Goal: Task Accomplishment & Management: Manage account settings

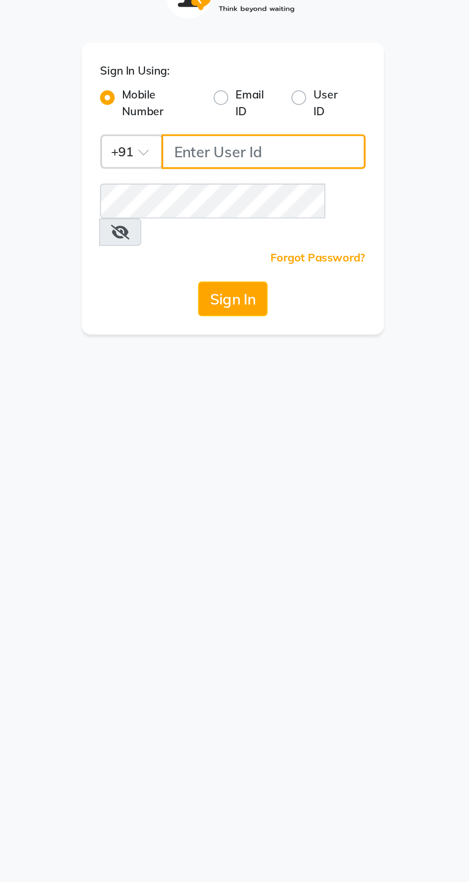
click at [254, 108] on input "Username" at bounding box center [250, 104] width 107 height 18
type input "9081347977"
click at [216, 172] on button "Sign In" at bounding box center [234, 181] width 36 height 18
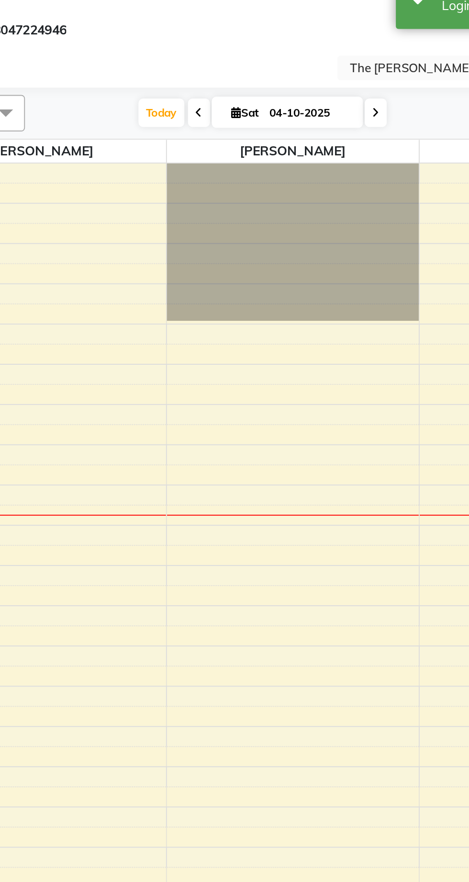
select select "en"
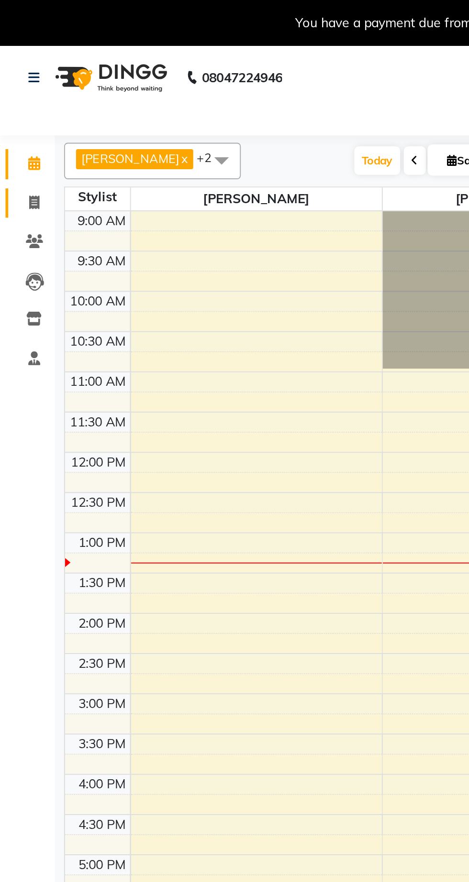
click at [20, 102] on span at bounding box center [18, 106] width 17 height 11
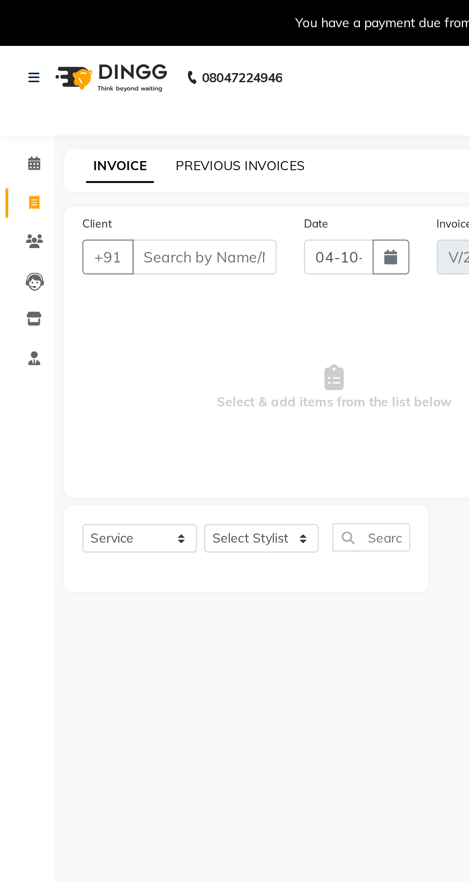
click at [125, 89] on link "PREVIOUS INVOICES" at bounding box center [125, 86] width 67 height 9
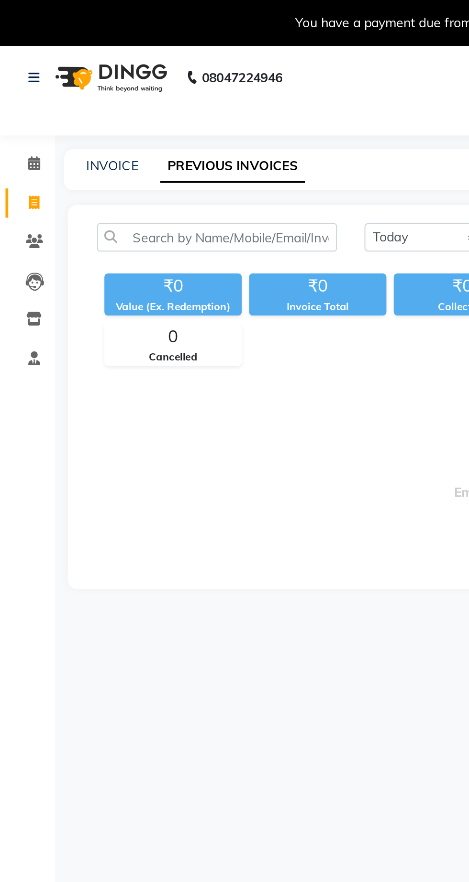
click at [113, 83] on link "PREVIOUS INVOICES" at bounding box center [122, 86] width 76 height 17
click at [62, 85] on link "INVOICE" at bounding box center [58, 86] width 27 height 9
select select "service"
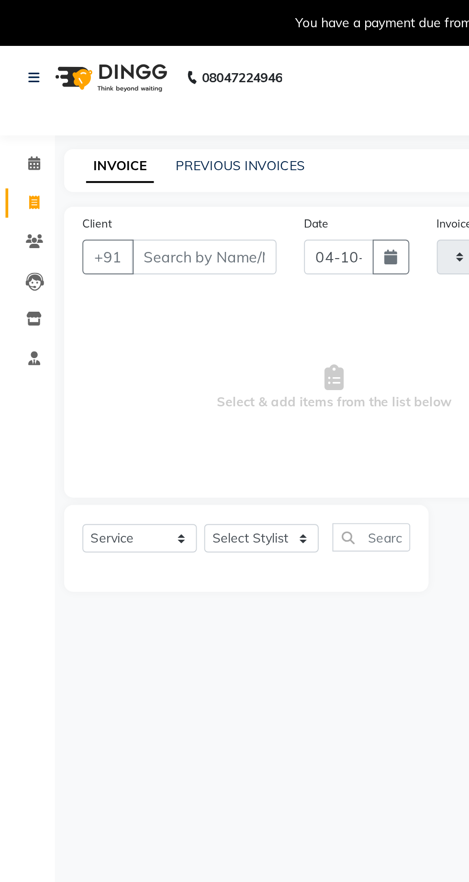
type input "1444"
select select "7307"
click at [118, 90] on link "PREVIOUS INVOICES" at bounding box center [125, 86] width 67 height 9
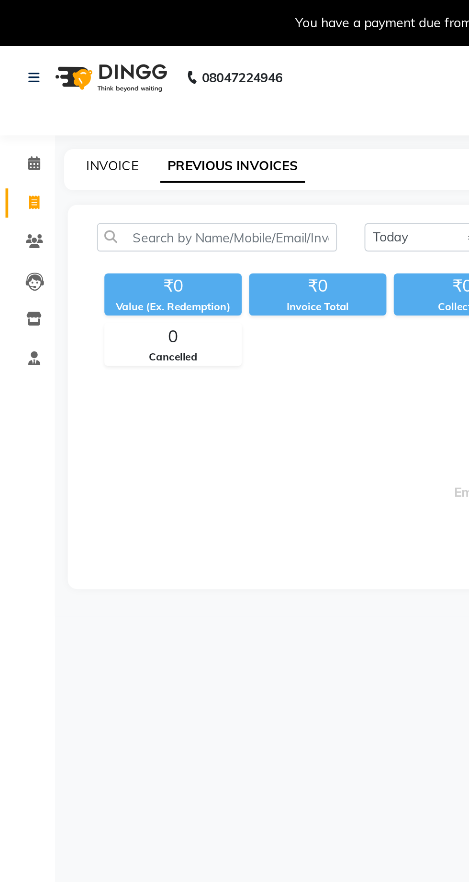
click at [55, 82] on link "INVOICE" at bounding box center [58, 86] width 27 height 9
select select "7307"
select select "service"
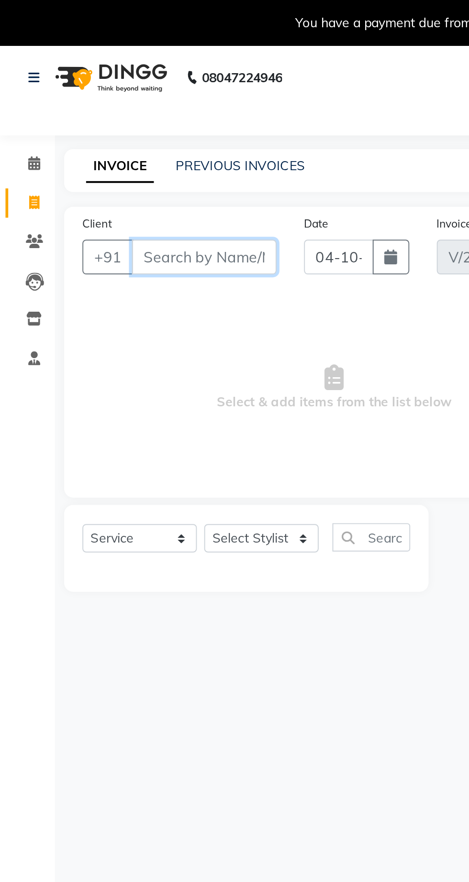
click at [102, 130] on input "Client" at bounding box center [107, 134] width 76 height 18
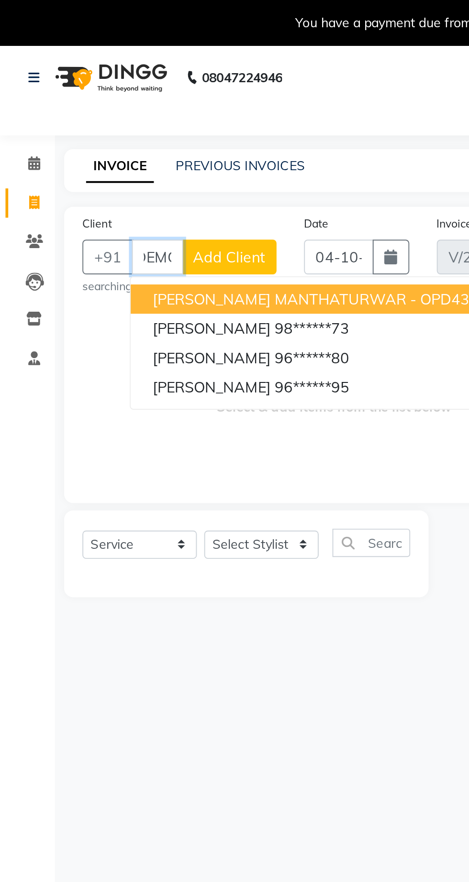
scroll to position [0, 9]
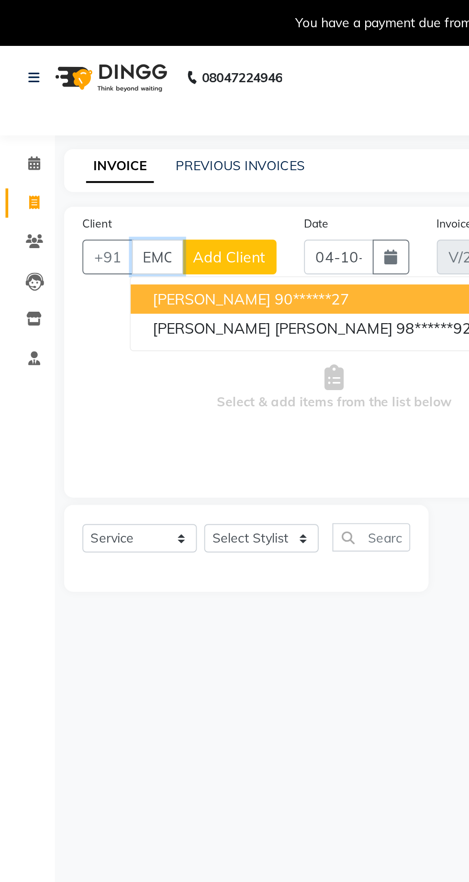
click at [207, 174] on ngb-highlight "98******92" at bounding box center [226, 172] width 39 height 10
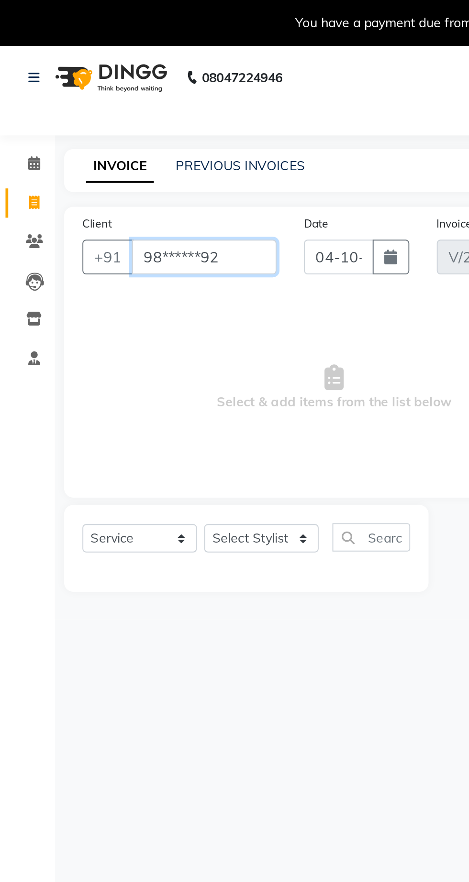
scroll to position [0, 0]
type input "98******92"
click at [137, 266] on div "Select Service Product Membership Package Voucher Prepaid Gift Card Select Styl…" at bounding box center [128, 286] width 190 height 45
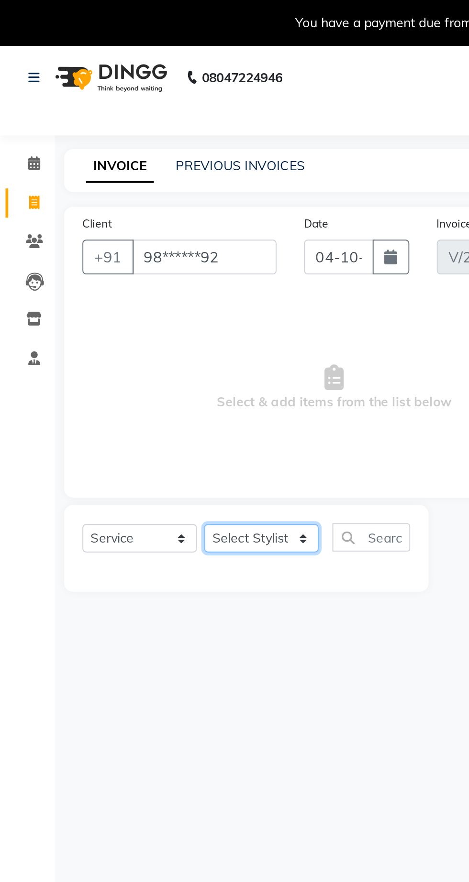
click at [134, 282] on select "Select Stylist Abhishek Anjali Jaiswar Jafer Ahmed Ketan Shinde Sameer Shaikh S…" at bounding box center [137, 281] width 60 height 15
select select "62666"
click at [107, 274] on select "Select Stylist Abhishek Anjali Jaiswar Jafer Ahmed Ketan Shinde Sameer Shaikh S…" at bounding box center [137, 281] width 60 height 15
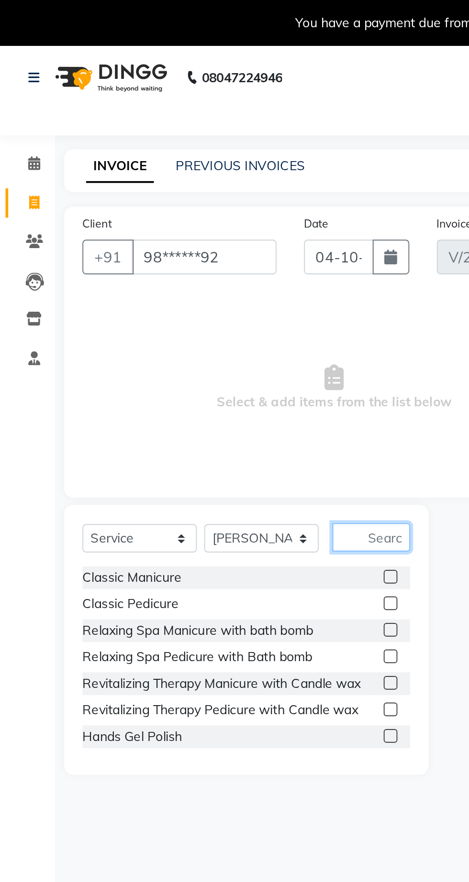
click at [198, 284] on input "text" at bounding box center [194, 281] width 41 height 15
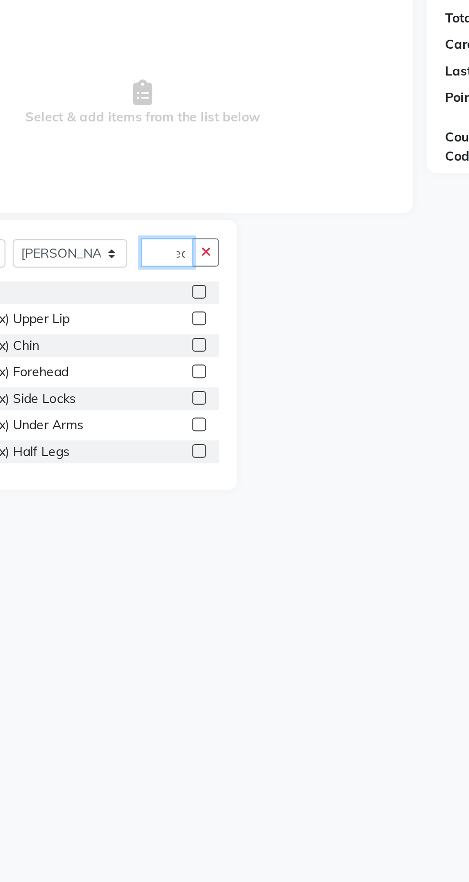
scroll to position [0, 9]
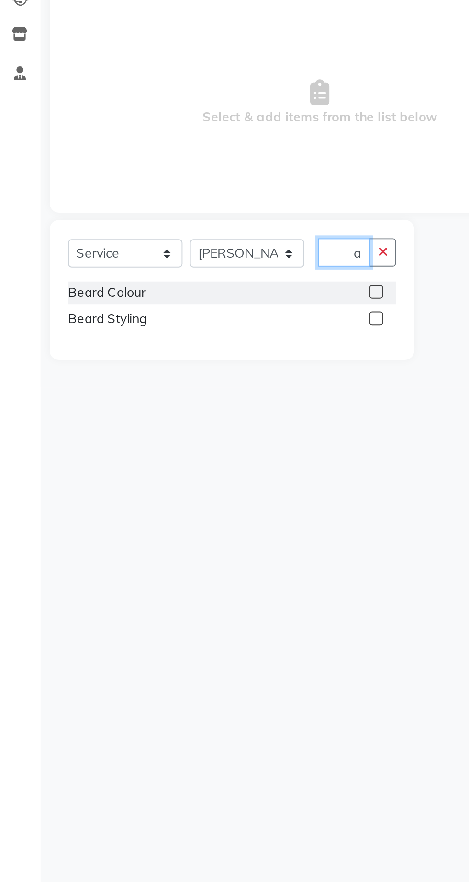
type input "Bear"
click at [203, 315] on label at bounding box center [203, 315] width 7 height 7
click at [203, 315] on input "checkbox" at bounding box center [203, 316] width 6 height 6
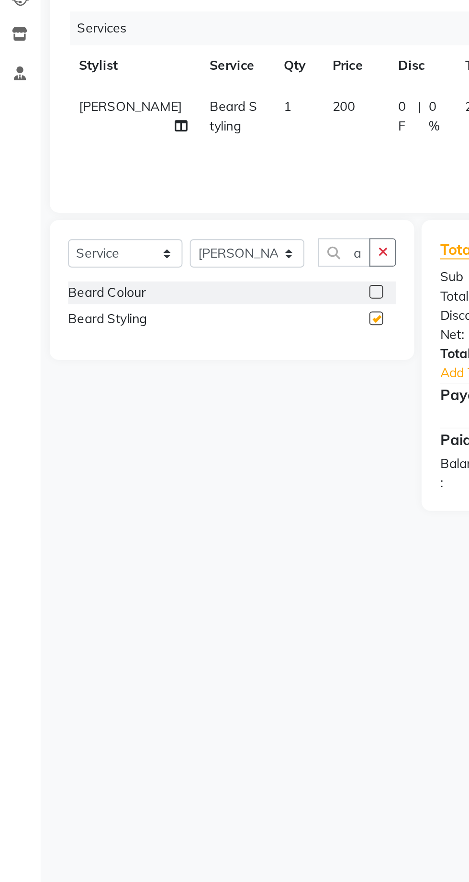
checkbox input "false"
click at [179, 209] on td "200" at bounding box center [193, 210] width 34 height 32
select select "62666"
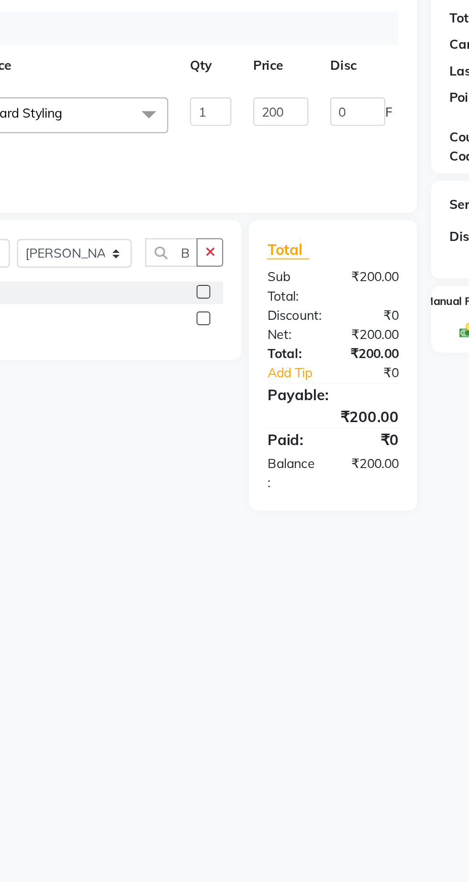
click at [341, 501] on div "08047224946 Select Location × The Barber Lounge, Powai Default Panel My Panel E…" at bounding box center [234, 464] width 469 height 882
click at [254, 207] on input "200" at bounding box center [244, 207] width 29 height 15
type input "2"
type input "150"
click at [276, 241] on div "Services Stylist Service Qty Price Disc Total Action Abhishek Anjali Jaiswar Ja…" at bounding box center [174, 203] width 263 height 96
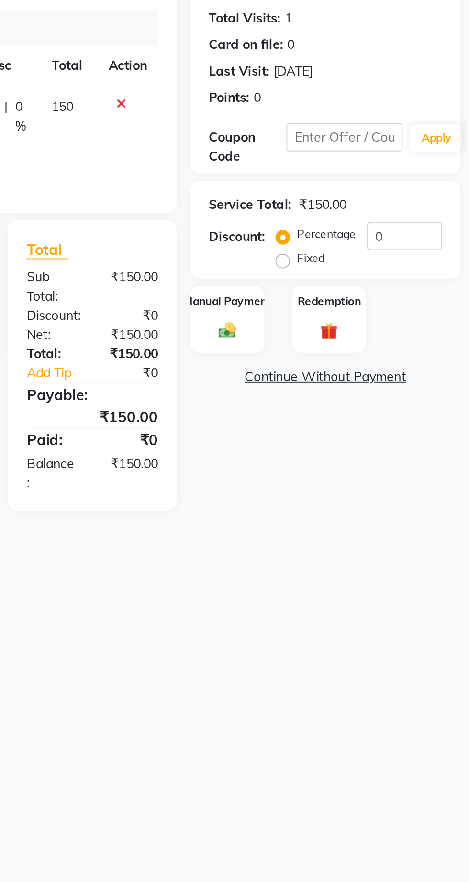
click at [338, 317] on img at bounding box center [342, 322] width 15 height 11
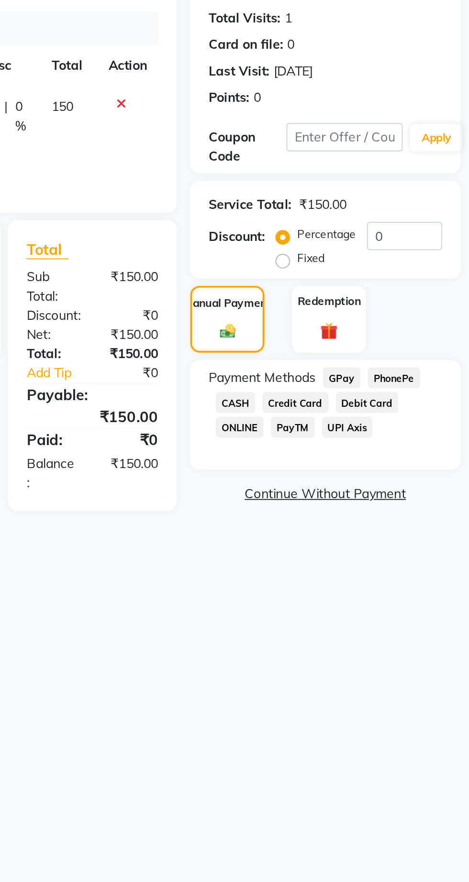
click at [398, 341] on span "GPay" at bounding box center [402, 346] width 20 height 11
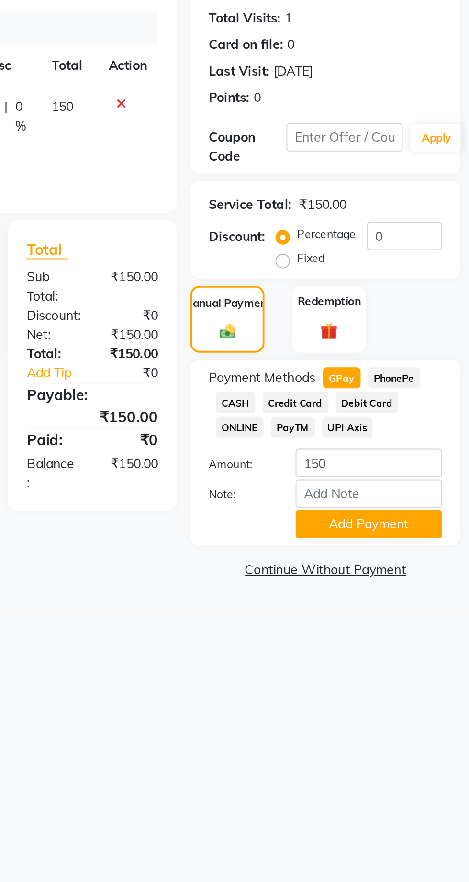
click at [418, 416] on button "Add Payment" at bounding box center [416, 423] width 77 height 15
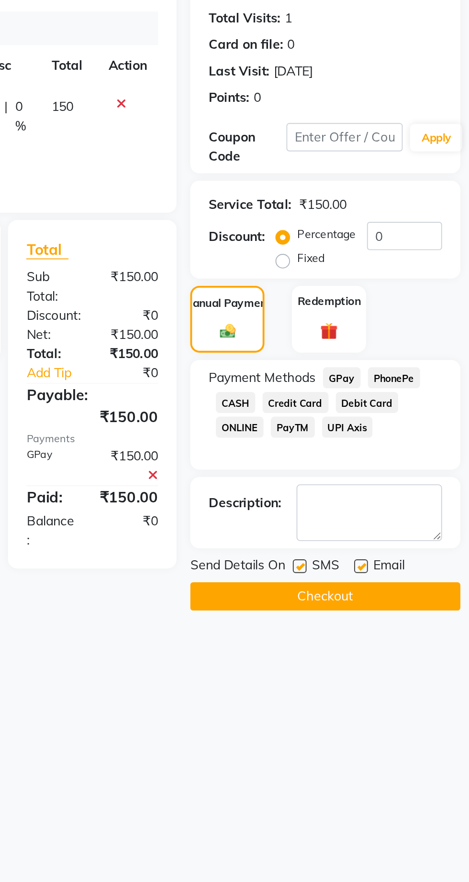
click at [425, 453] on button "Checkout" at bounding box center [393, 460] width 141 height 15
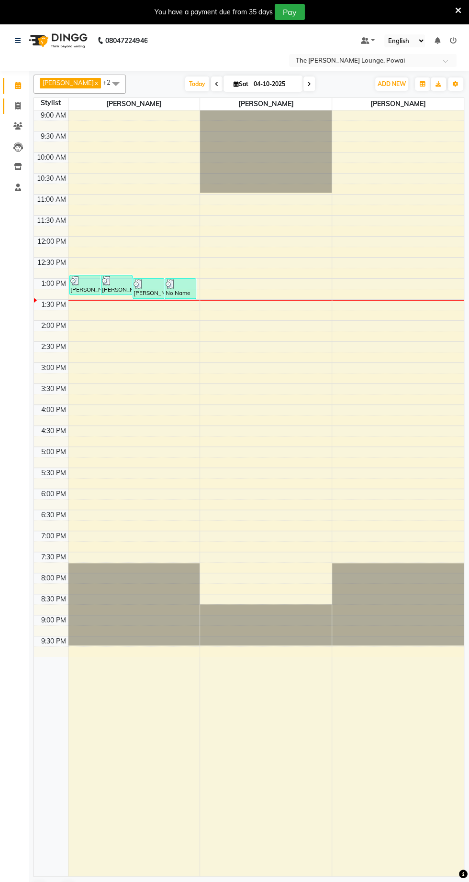
click at [16, 104] on icon at bounding box center [17, 105] width 5 height 7
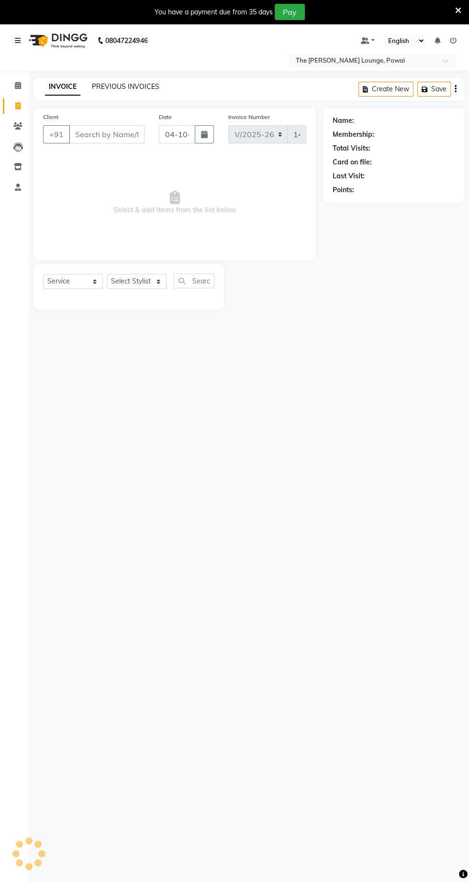
click at [127, 83] on link "PREVIOUS INVOICES" at bounding box center [125, 86] width 67 height 9
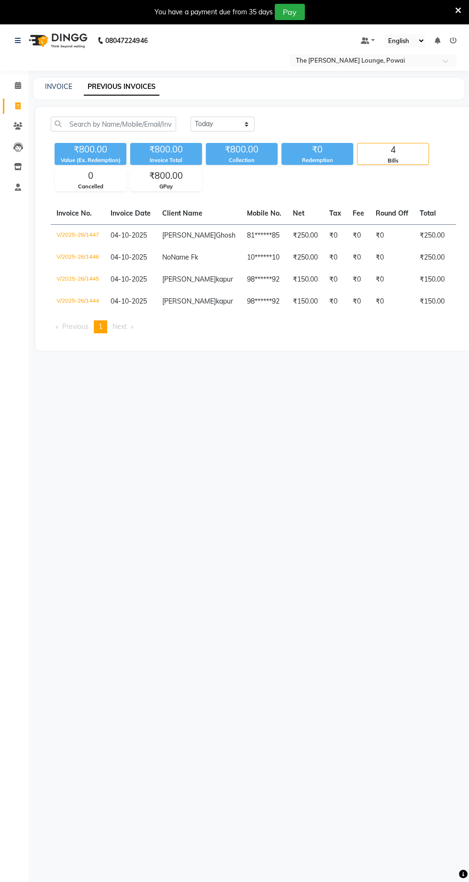
click at [450, 313] on td "₹0" at bounding box center [461, 302] width 22 height 22
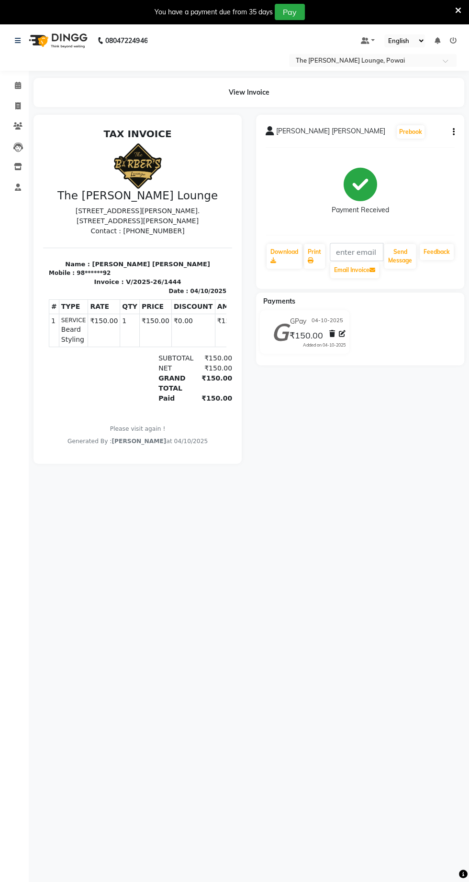
click at [453, 132] on icon "button" at bounding box center [453, 132] width 2 height 0
click at [406, 113] on div "Cancel Invoice" at bounding box center [406, 108] width 66 height 12
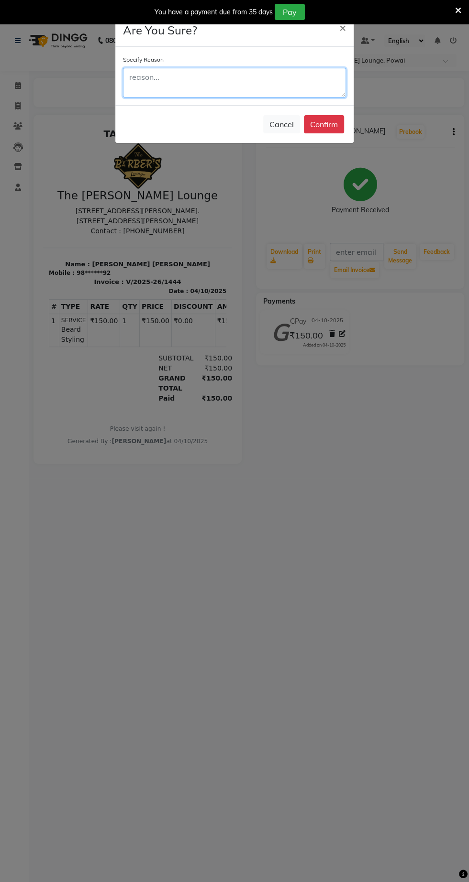
click at [297, 77] on textarea at bounding box center [234, 83] width 223 height 30
click at [294, 95] on textarea at bounding box center [234, 83] width 223 height 30
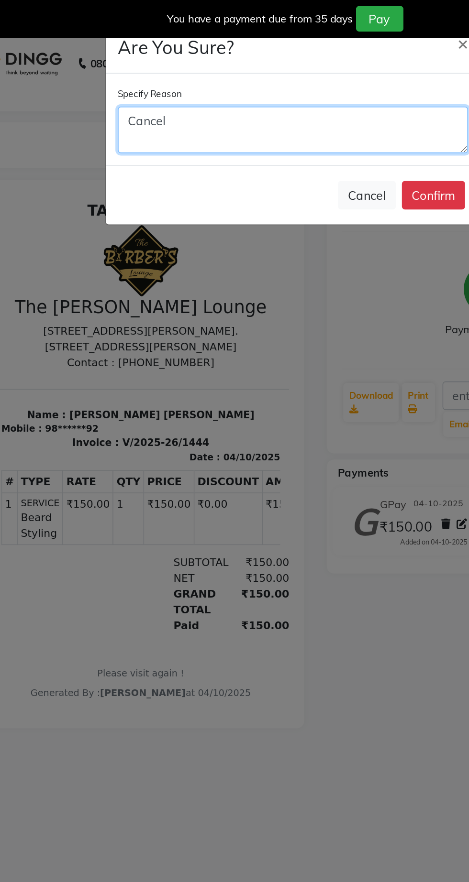
type textarea "Cancel"
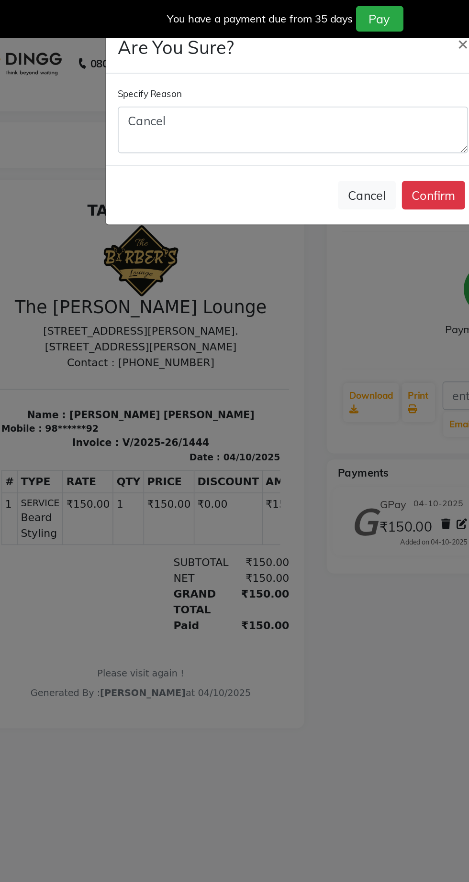
click at [320, 121] on button "Confirm" at bounding box center [324, 124] width 40 height 18
